Goal: Transaction & Acquisition: Purchase product/service

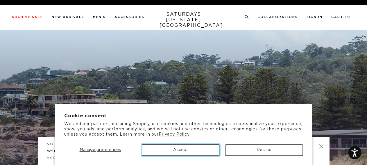
click at [171, 151] on button "Accept" at bounding box center [181, 149] width 78 height 11
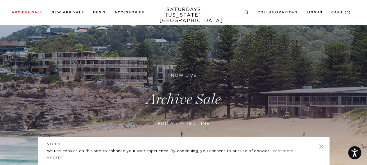
scroll to position [60, 0]
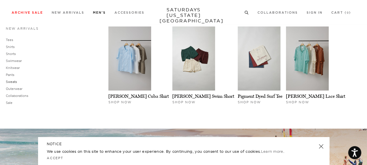
click at [13, 80] on link "Sweats" at bounding box center [11, 82] width 11 height 4
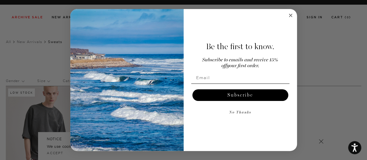
click at [293, 13] on icon "Close dialog" at bounding box center [290, 15] width 7 height 7
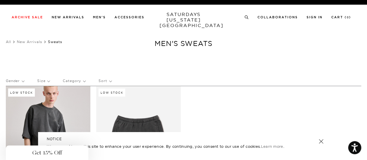
click at [289, 14] on div "Close dialog Be the first to know. Subscribe to emails and receive 15% off your…" at bounding box center [183, 80] width 227 height 142
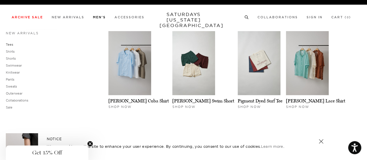
click at [11, 46] on link "Tees" at bounding box center [9, 44] width 7 height 4
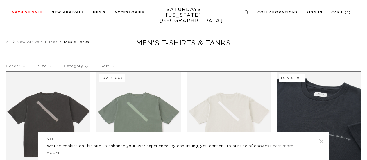
scroll to position [60, 0]
